Goal: Participate in discussion: Engage in conversation with other users on a specific topic

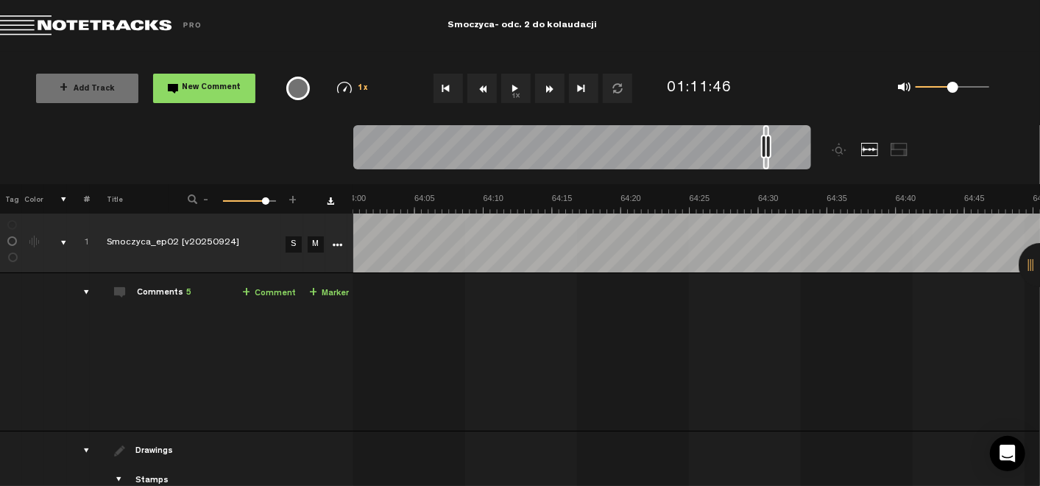
scroll to position [0, 52464]
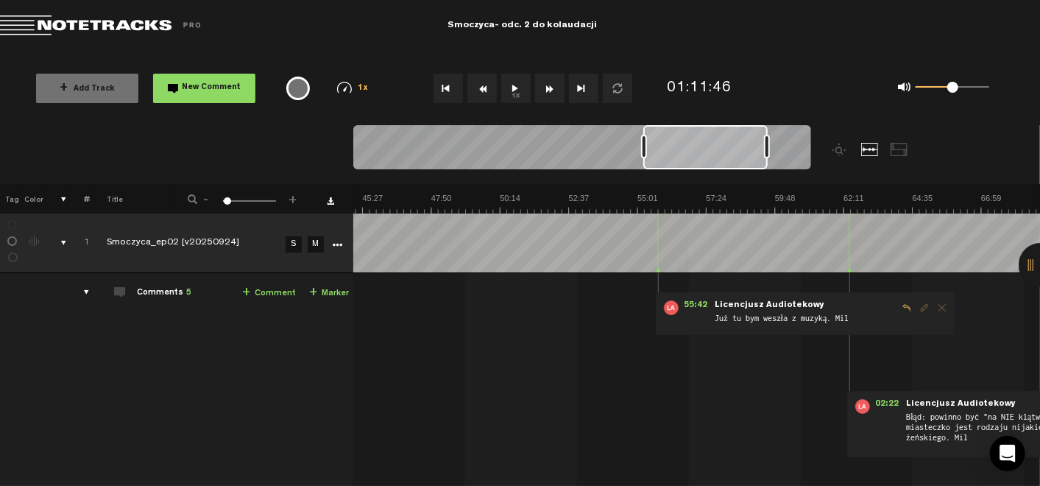
drag, startPoint x: 763, startPoint y: 139, endPoint x: 665, endPoint y: 141, distance: 97.9
click at [647, 141] on div at bounding box center [644, 147] width 6 height 24
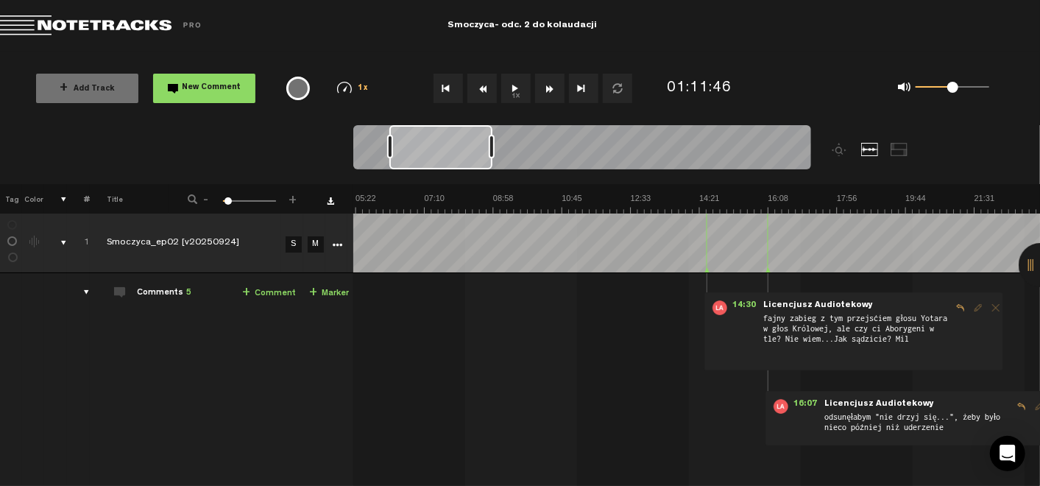
scroll to position [0, 0]
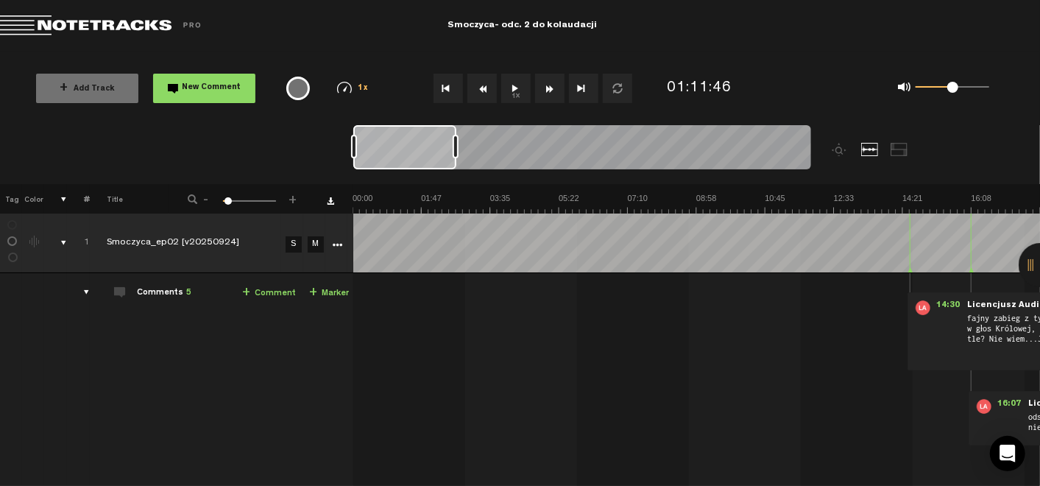
drag, startPoint x: 726, startPoint y: 155, endPoint x: 380, endPoint y: 160, distance: 346.7
click at [380, 160] on div at bounding box center [404, 147] width 103 height 44
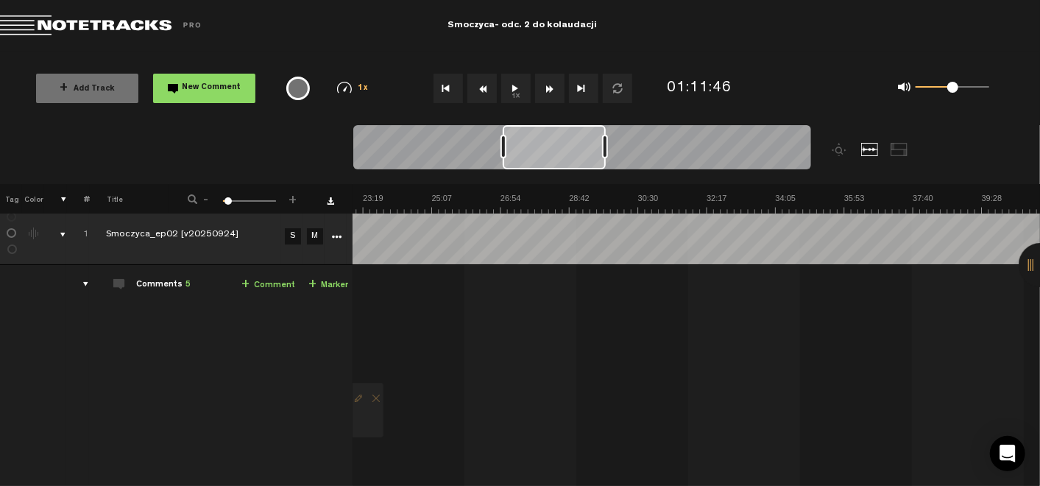
scroll to position [8, 0]
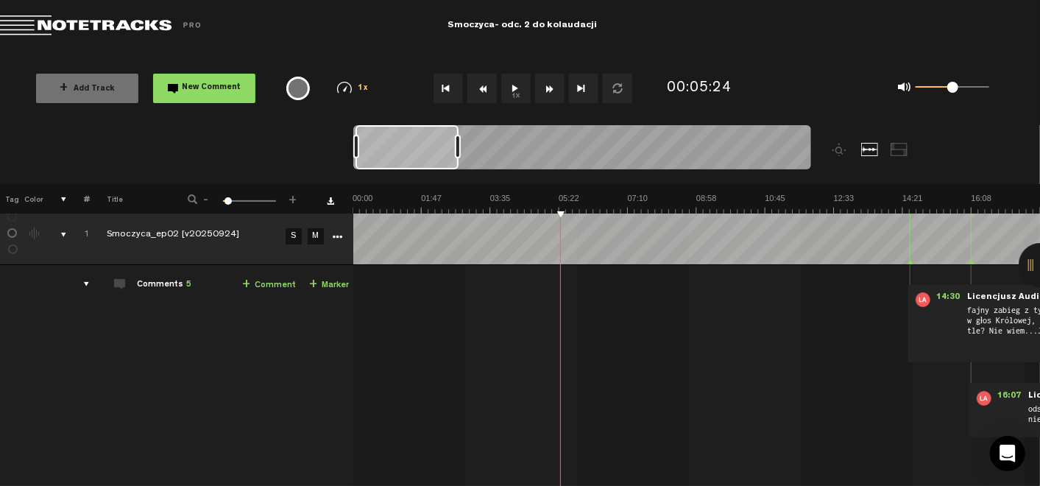
click at [516, 92] on button "1x" at bounding box center [515, 88] width 29 height 29
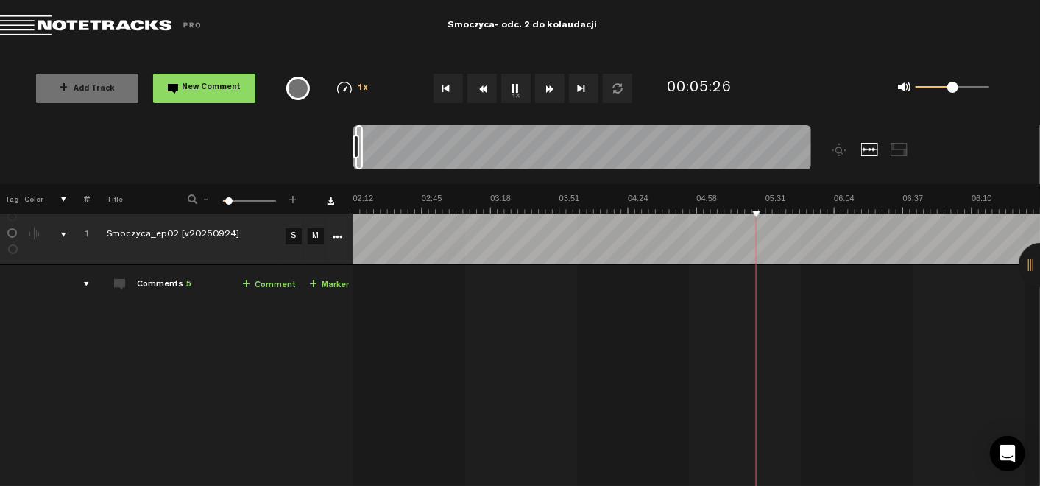
scroll to position [0, 275]
drag, startPoint x: 458, startPoint y: 144, endPoint x: 290, endPoint y: 139, distance: 167.9
click at [290, 139] on nt-zoom-navigation-bar at bounding box center [520, 154] width 1040 height 59
click at [507, 91] on button "1x" at bounding box center [515, 88] width 29 height 29
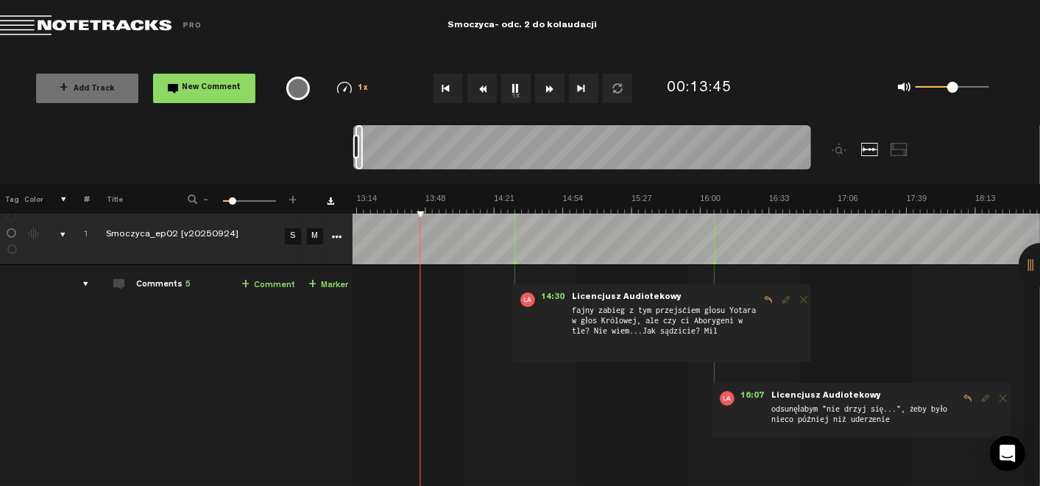
scroll to position [0, 1644]
click at [514, 94] on button "1x" at bounding box center [515, 88] width 29 height 29
click at [503, 92] on button "1x" at bounding box center [515, 88] width 29 height 29
click at [516, 91] on button "1x" at bounding box center [515, 88] width 29 height 29
click at [568, 400] on td "1 Smoczyca_ep02 [v20250924] S M Smoczyca_ep02 [v20250924] by [PERSON_NAME] Audi…" at bounding box center [696, 376] width 687 height 222
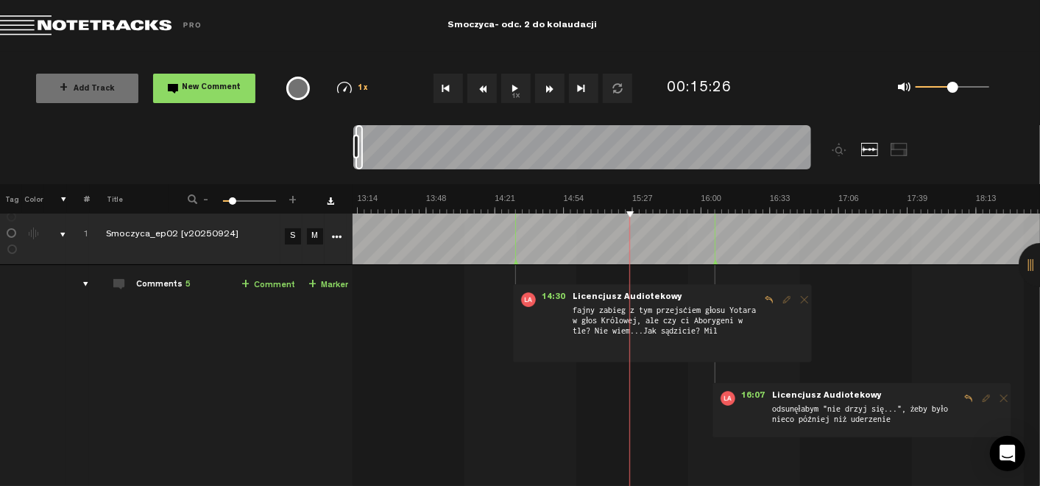
click at [562, 273] on td "1 Smoczyca_ep02 [v20250924] S M Smoczyca_ep02 [v20250924] by [PERSON_NAME] Audi…" at bounding box center [696, 376] width 687 height 222
click at [244, 282] on link "+ Comment" at bounding box center [268, 285] width 54 height 17
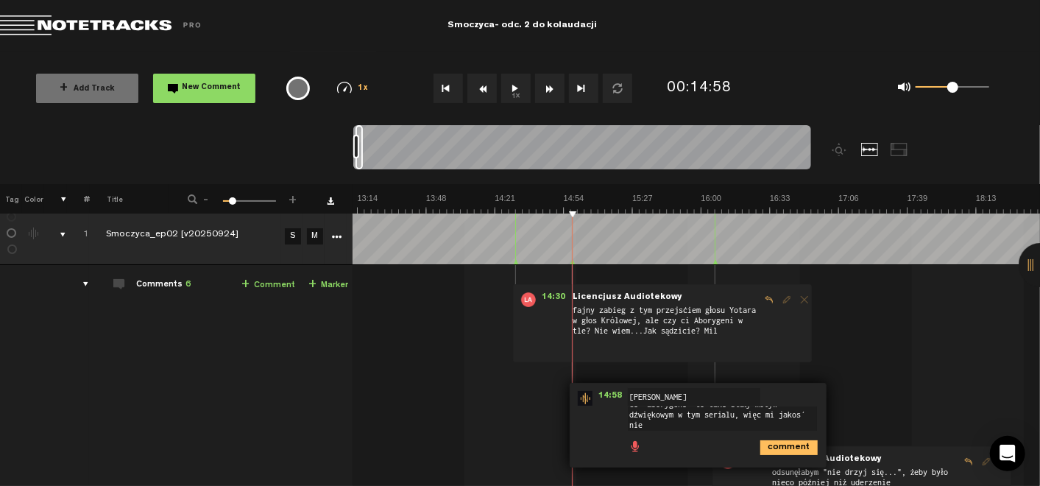
scroll to position [0, 0]
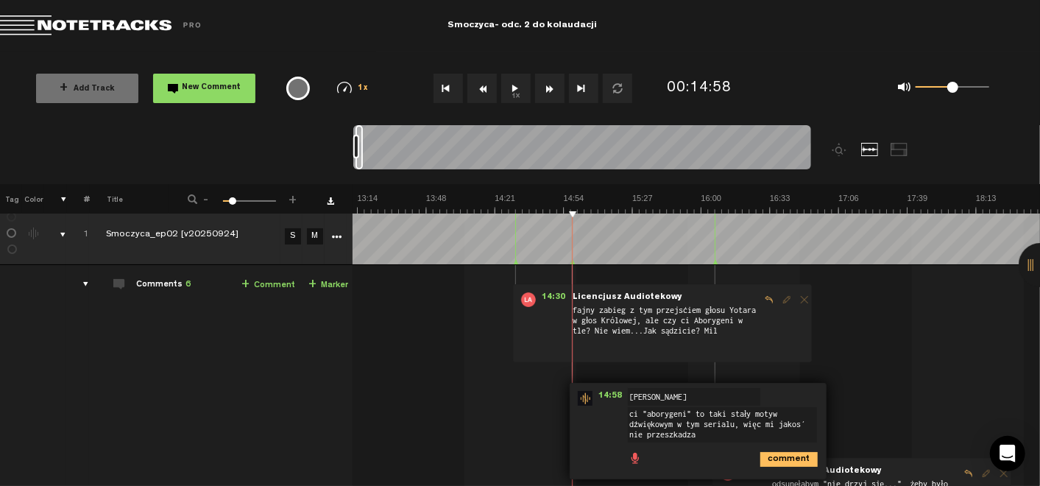
type textarea "ci "aborygeni" to taki stały motyw dźwiękowym w tym serialu, więc mi jakoś nie …"
click at [768, 467] on div "comment" at bounding box center [700, 458] width 245 height 29
click at [771, 459] on icon "comment" at bounding box center [788, 459] width 57 height 15
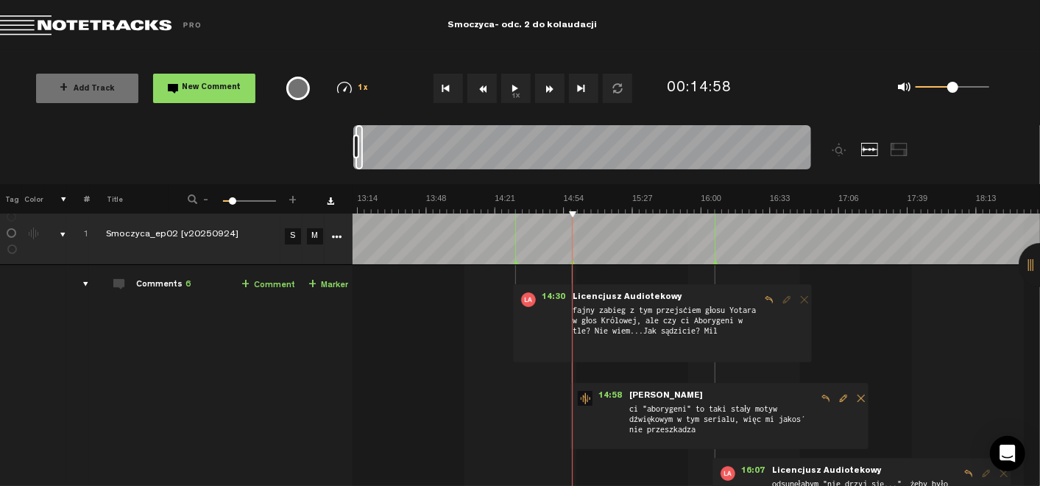
click at [509, 91] on button "1x" at bounding box center [515, 88] width 29 height 29
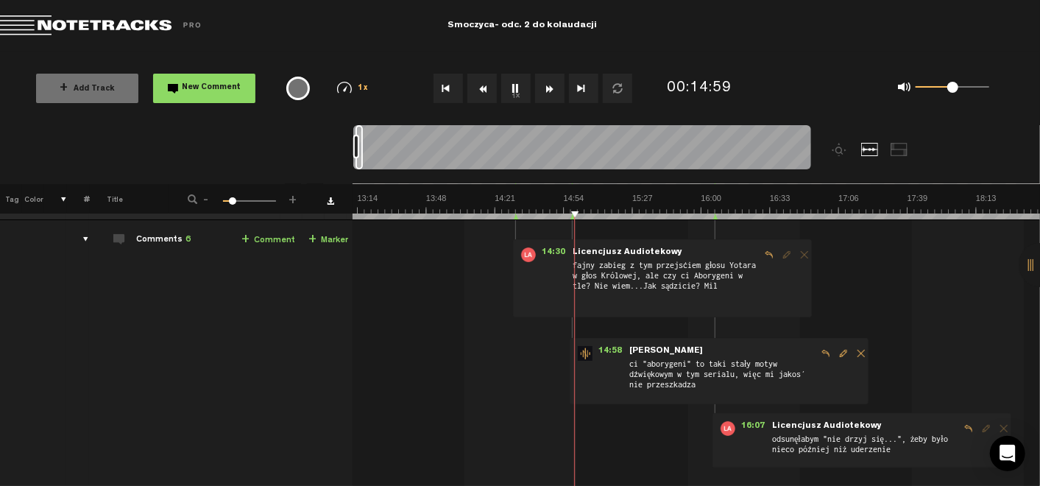
scroll to position [81, 11]
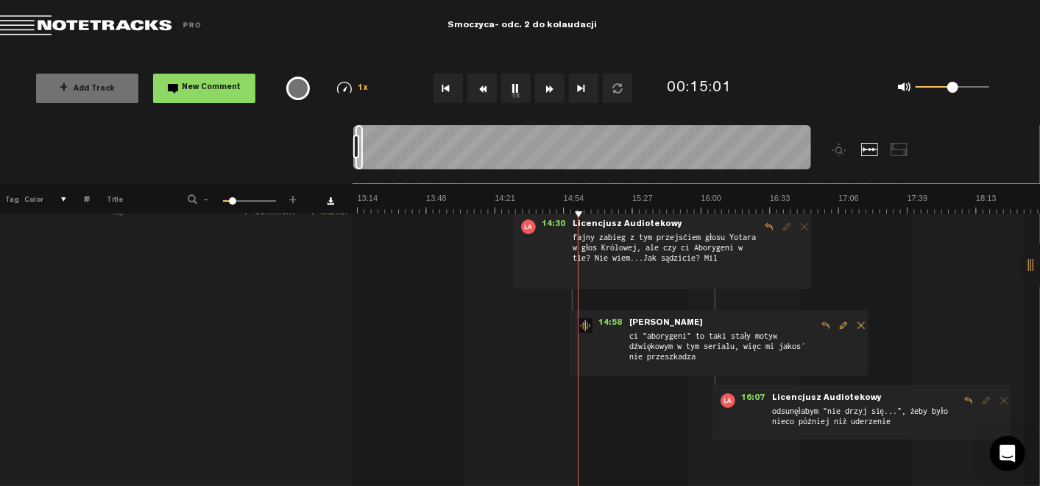
click at [626, 294] on td "1 Smoczyca_ep02 [v20250924] S M Smoczyca_ep02 [v20250924] by [PERSON_NAME] Audi…" at bounding box center [696, 340] width 687 height 297
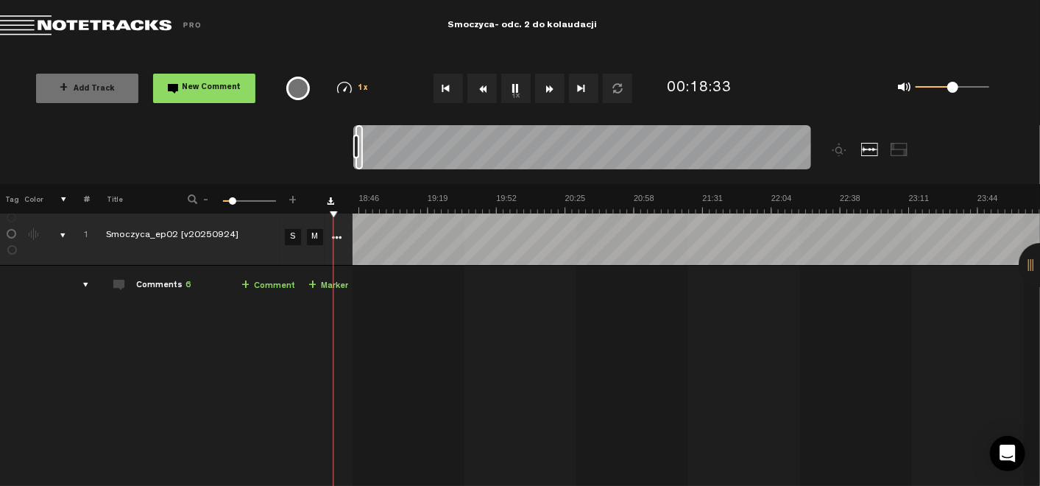
scroll to position [0, 2242]
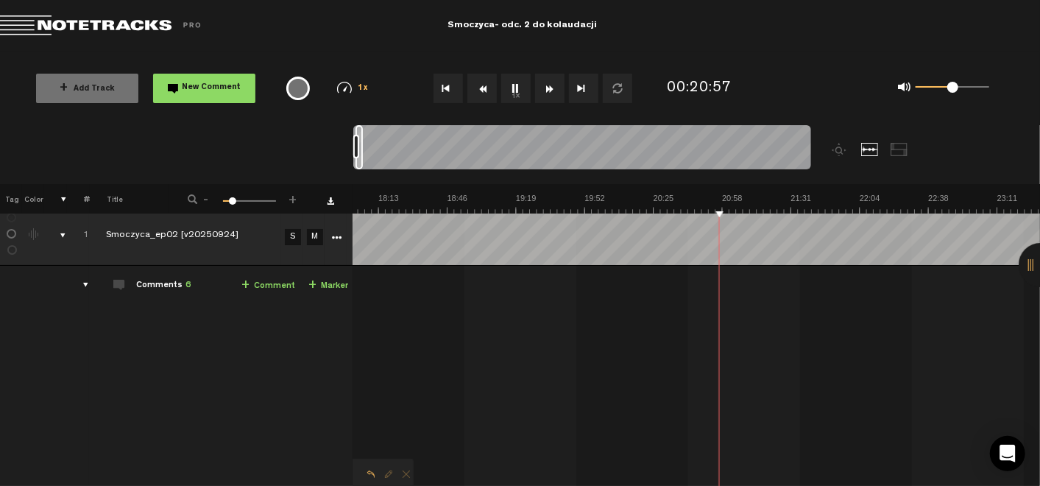
click at [515, 101] on button "1x" at bounding box center [515, 88] width 29 height 29
click at [513, 88] on button "1x" at bounding box center [515, 88] width 29 height 29
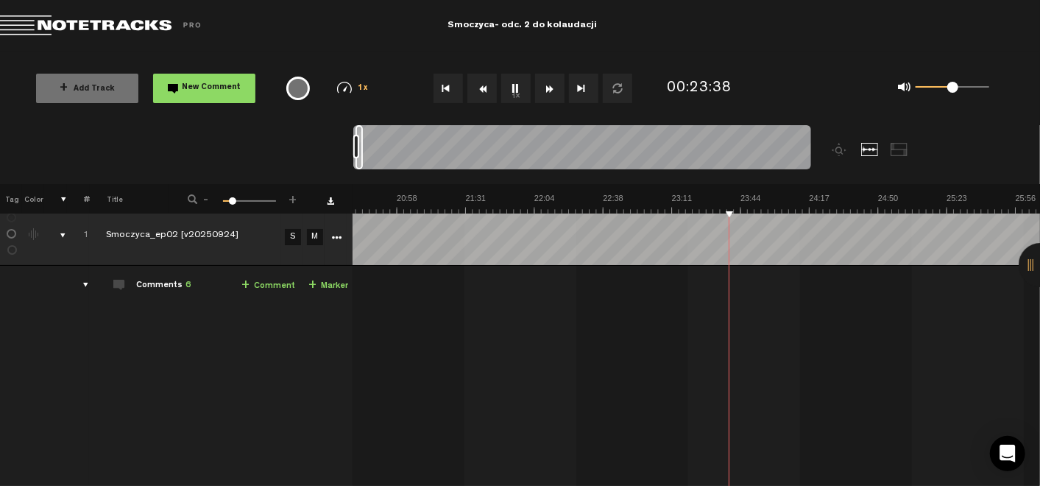
click at [504, 99] on button "1x" at bounding box center [515, 88] width 29 height 29
click at [511, 88] on button "1x" at bounding box center [515, 88] width 29 height 29
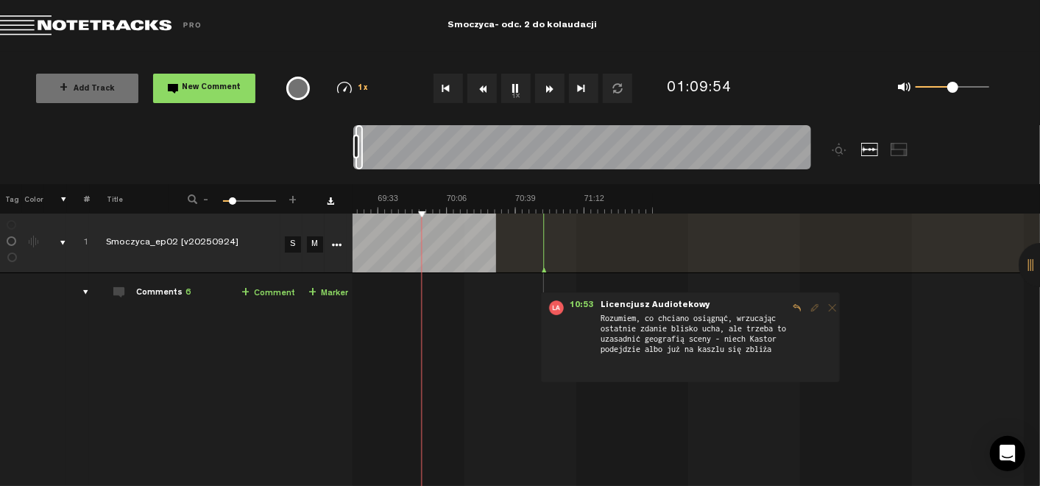
scroll to position [0, 8636]
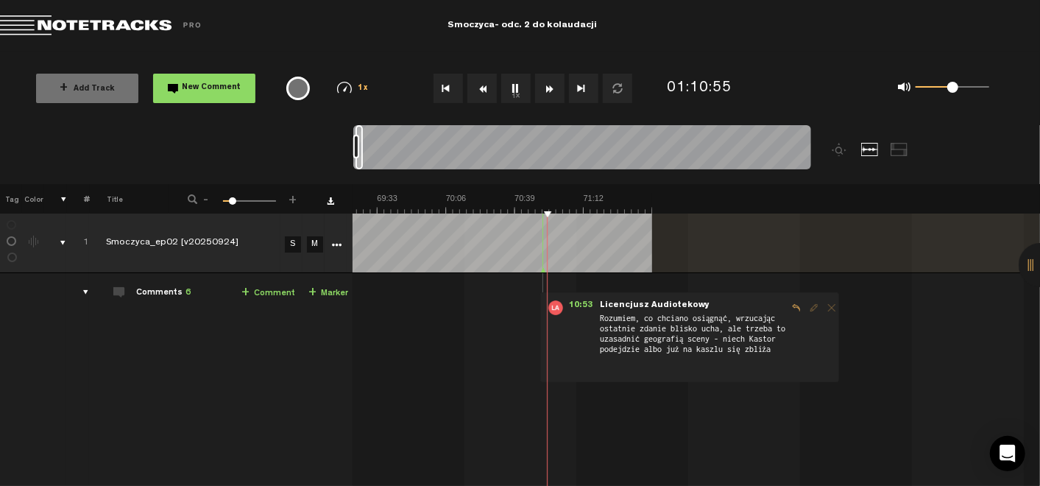
click at [518, 92] on button "1x" at bounding box center [515, 88] width 29 height 29
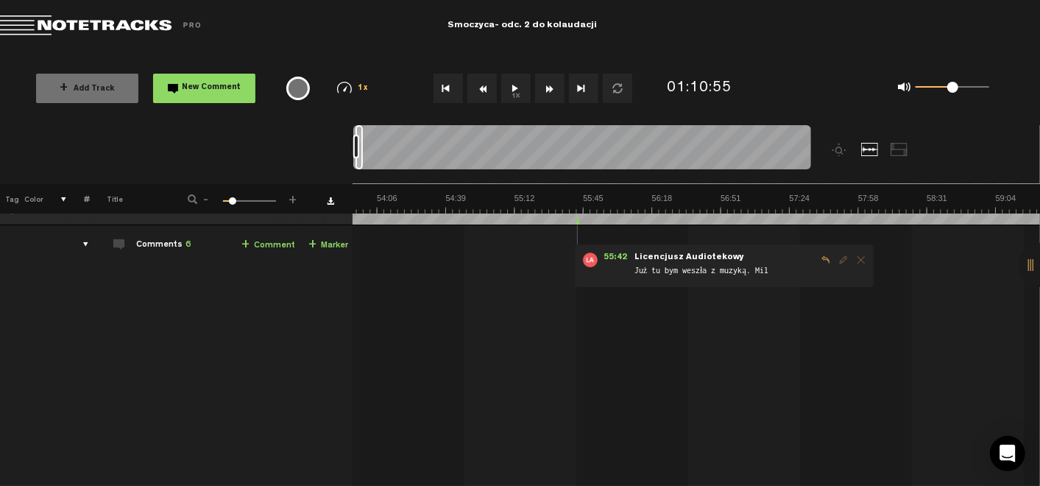
scroll to position [0, 6712]
